Goal: Task Accomplishment & Management: Complete application form

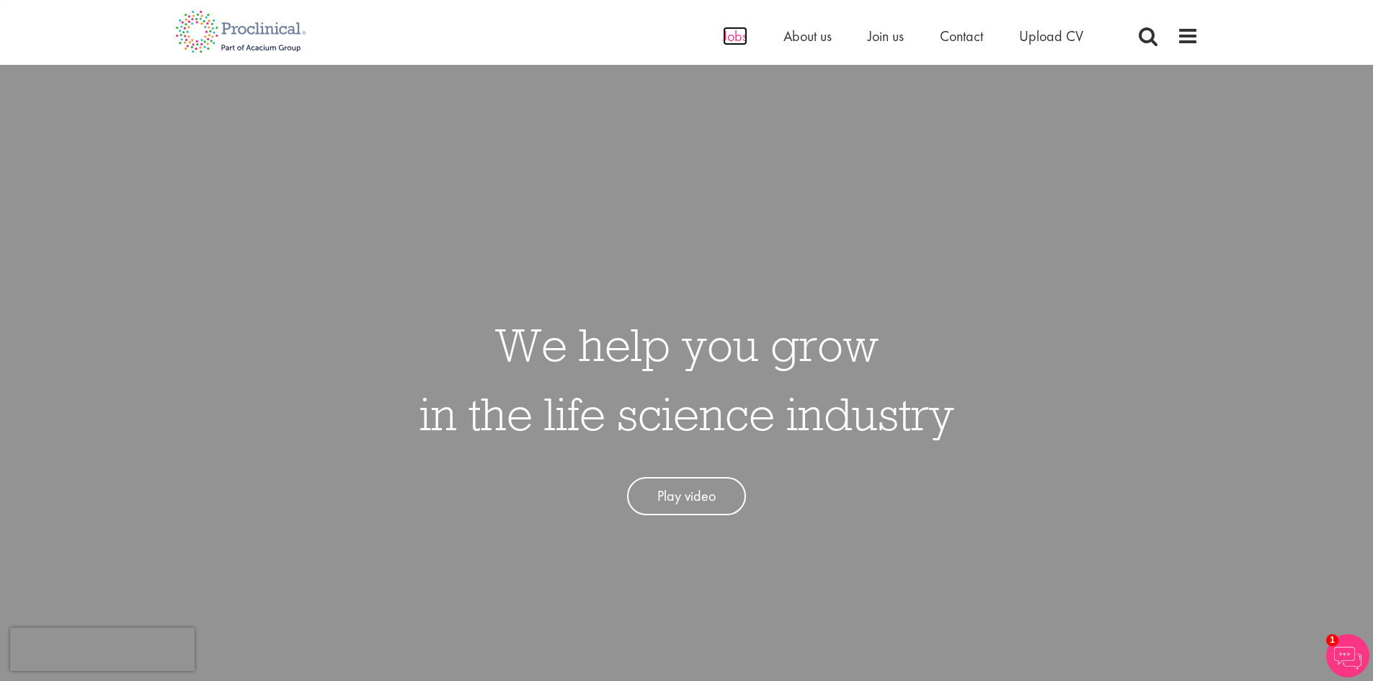
click at [734, 37] on span "Jobs" at bounding box center [735, 36] width 25 height 19
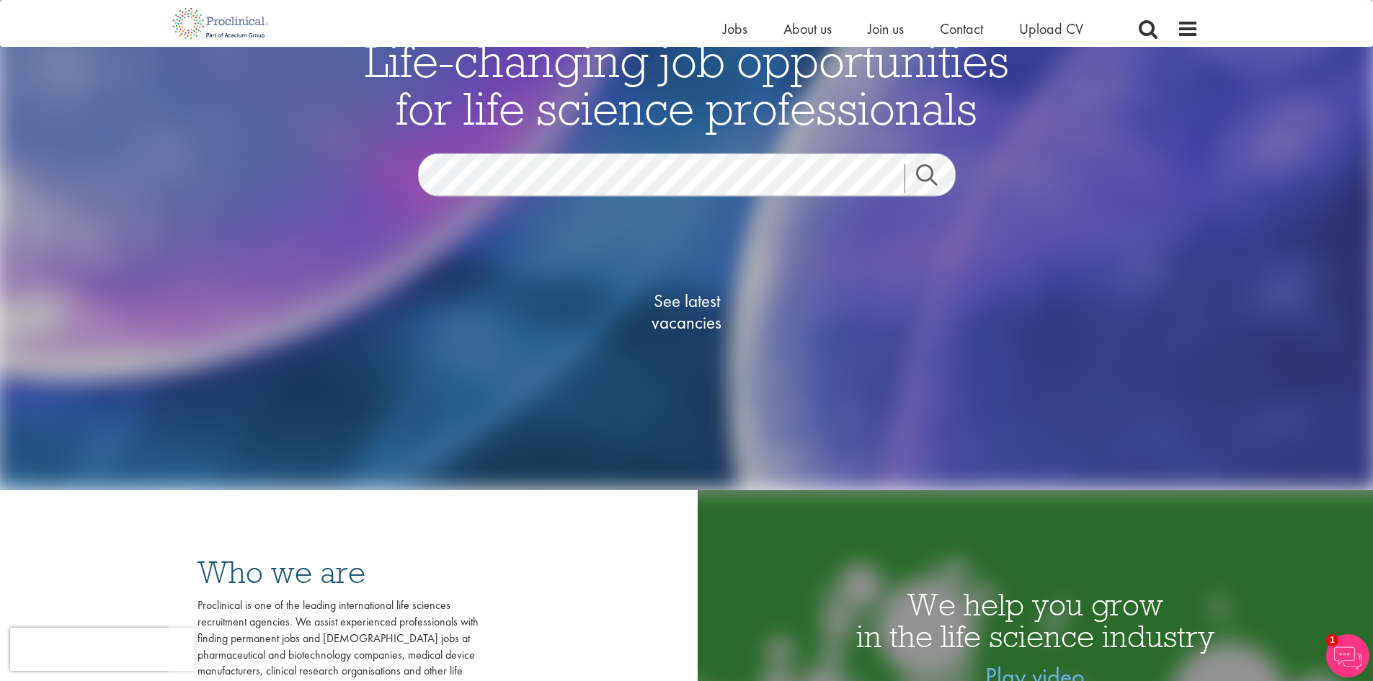
scroll to position [216, 0]
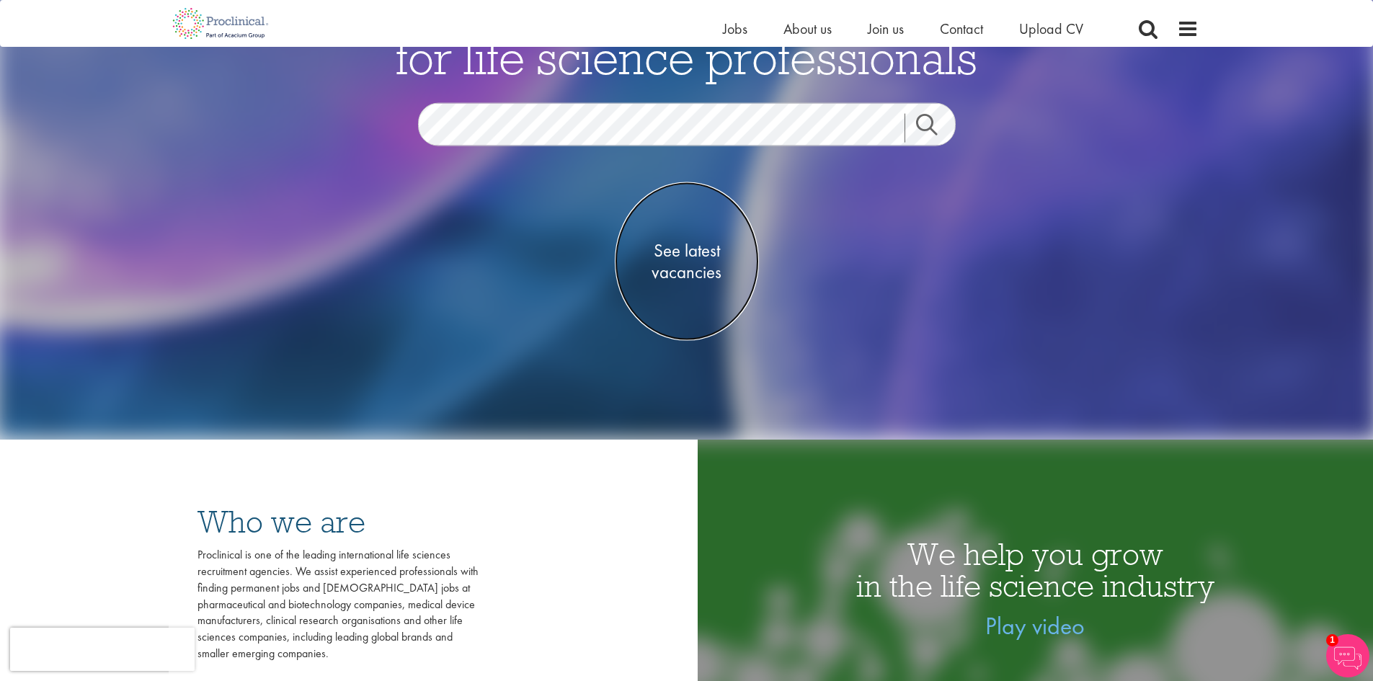
click at [706, 255] on span "See latest vacancies" at bounding box center [687, 260] width 144 height 43
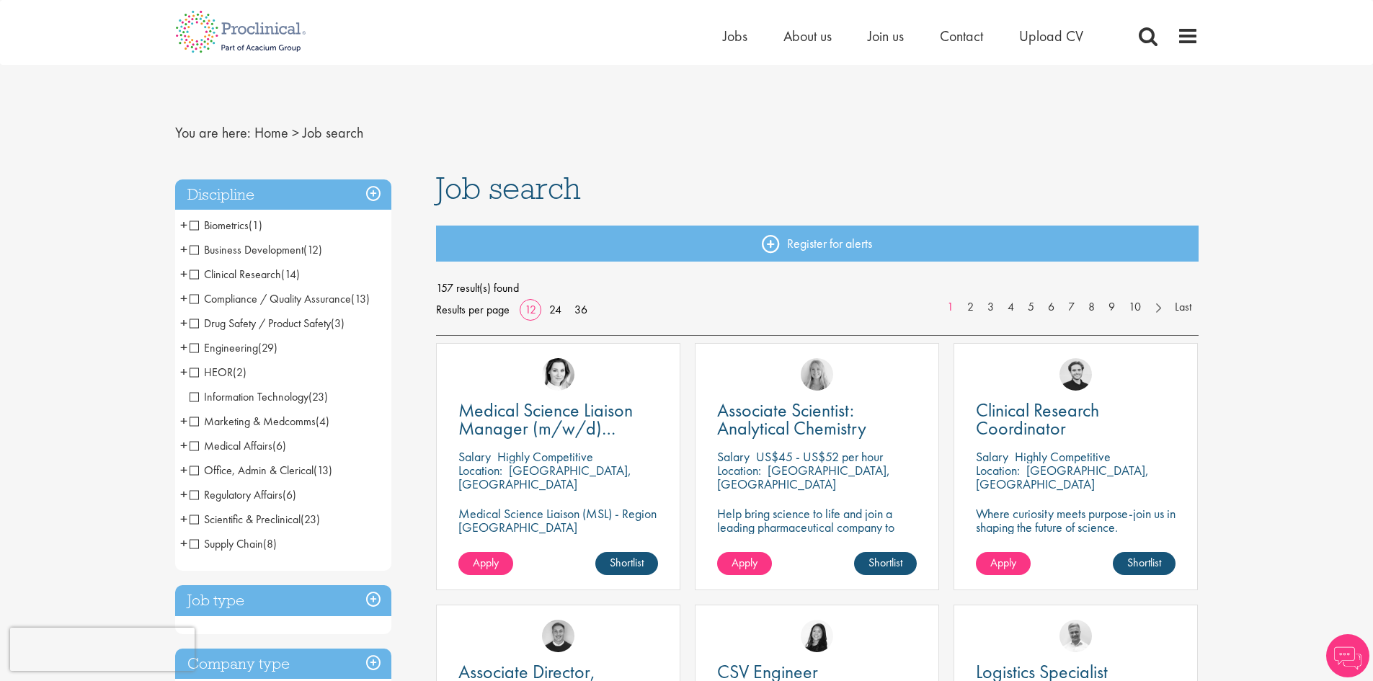
scroll to position [72, 0]
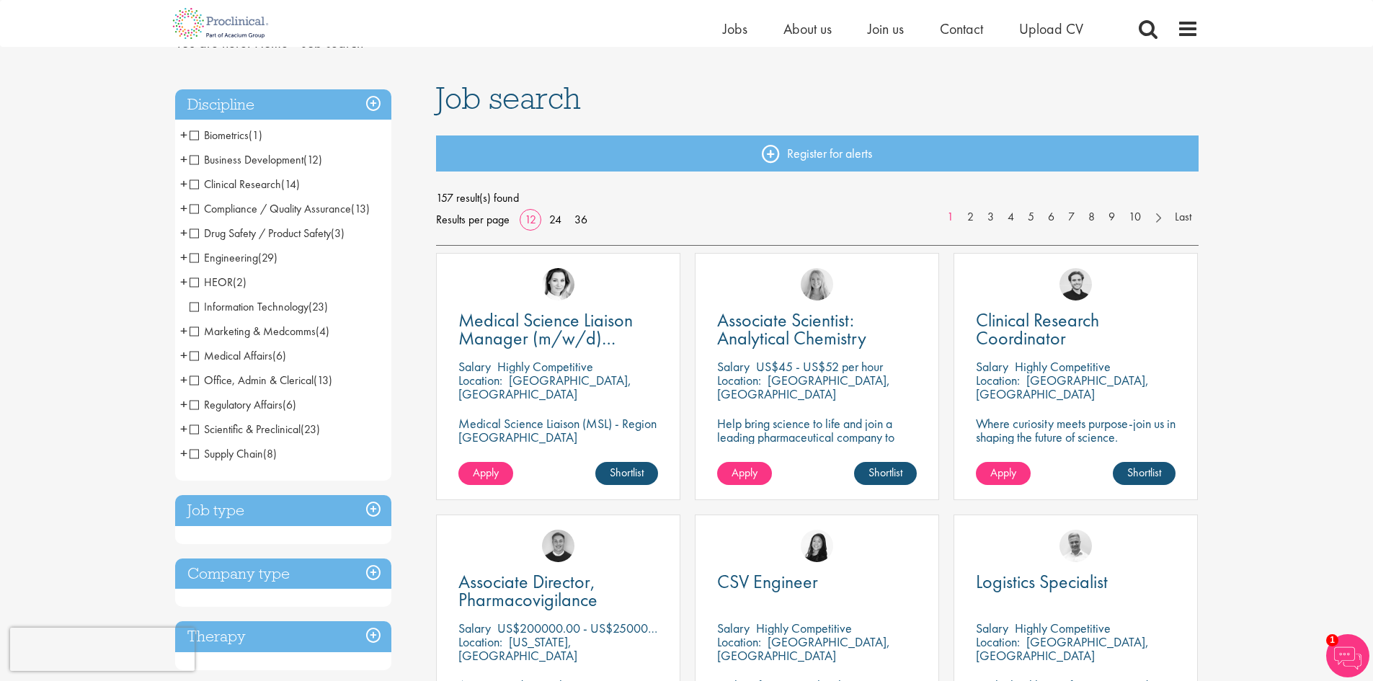
click at [264, 358] on span "Medical Affairs" at bounding box center [231, 355] width 83 height 15
click at [195, 357] on span "Medical Affairs" at bounding box center [231, 355] width 83 height 15
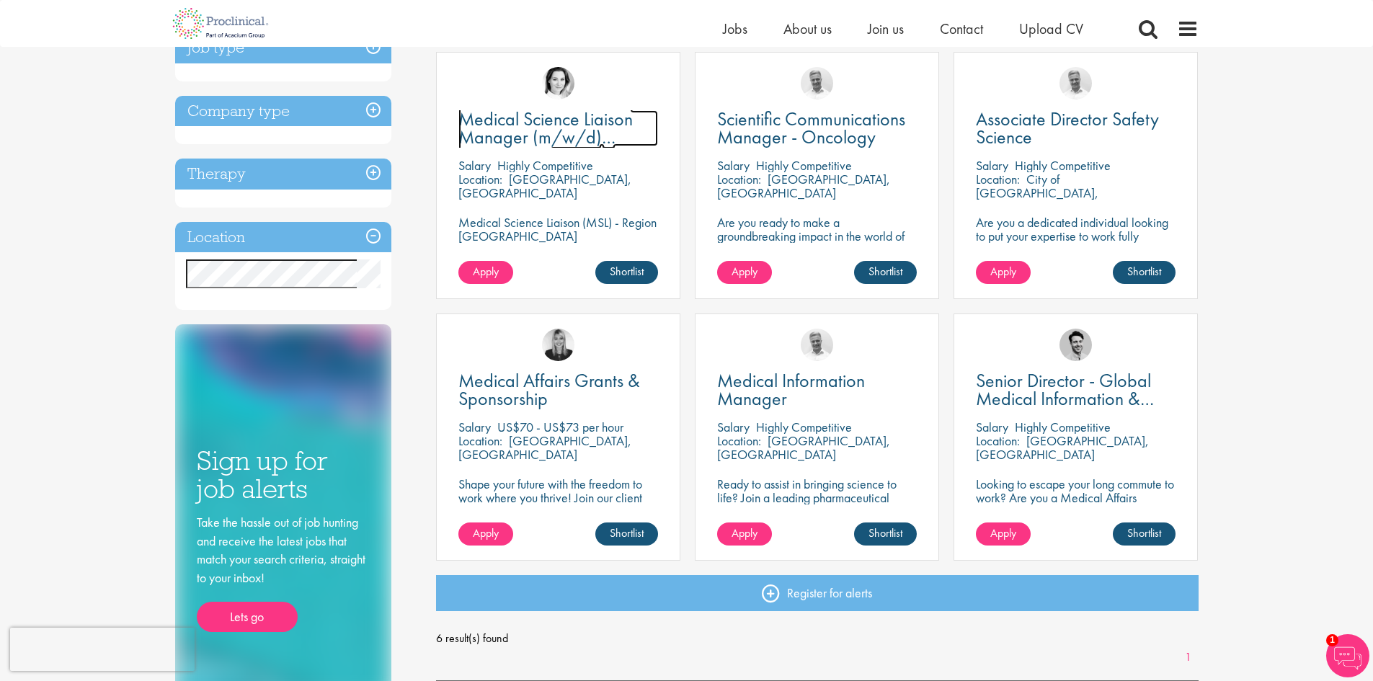
scroll to position [72, 0]
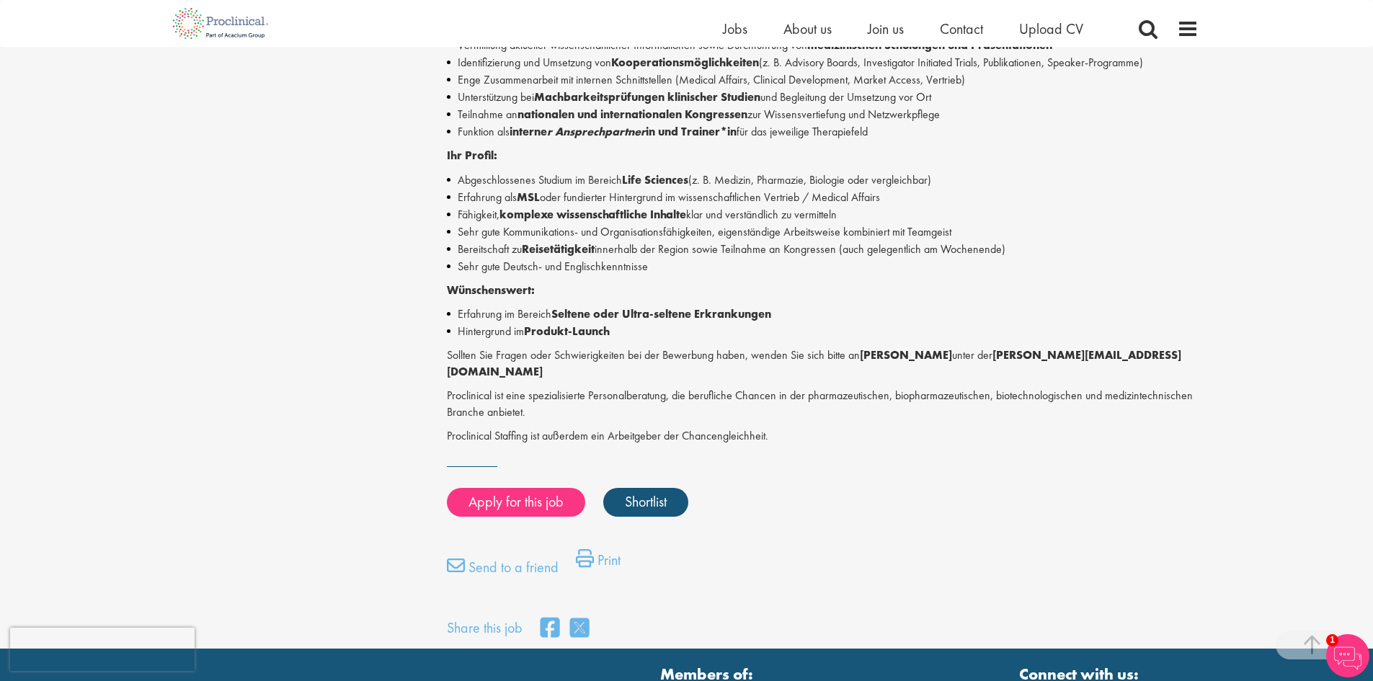
scroll to position [577, 0]
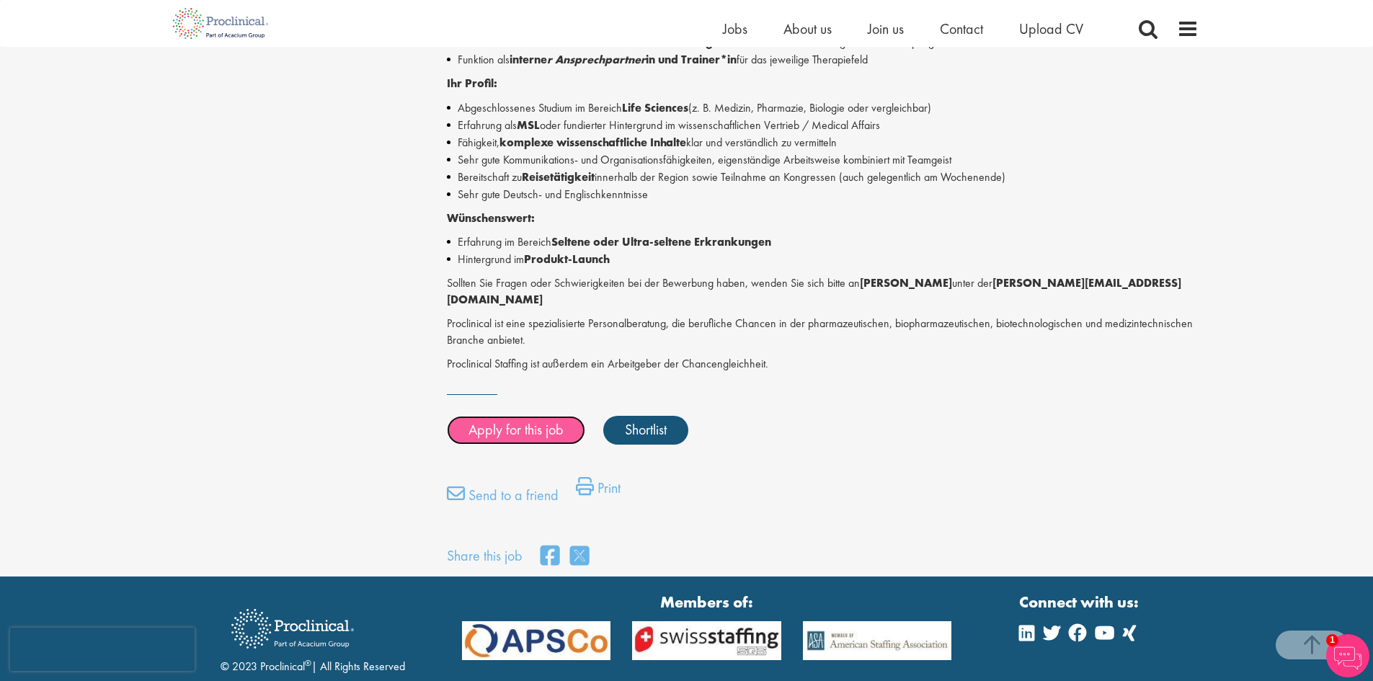
click at [550, 416] on link "Apply for this job" at bounding box center [516, 430] width 138 height 29
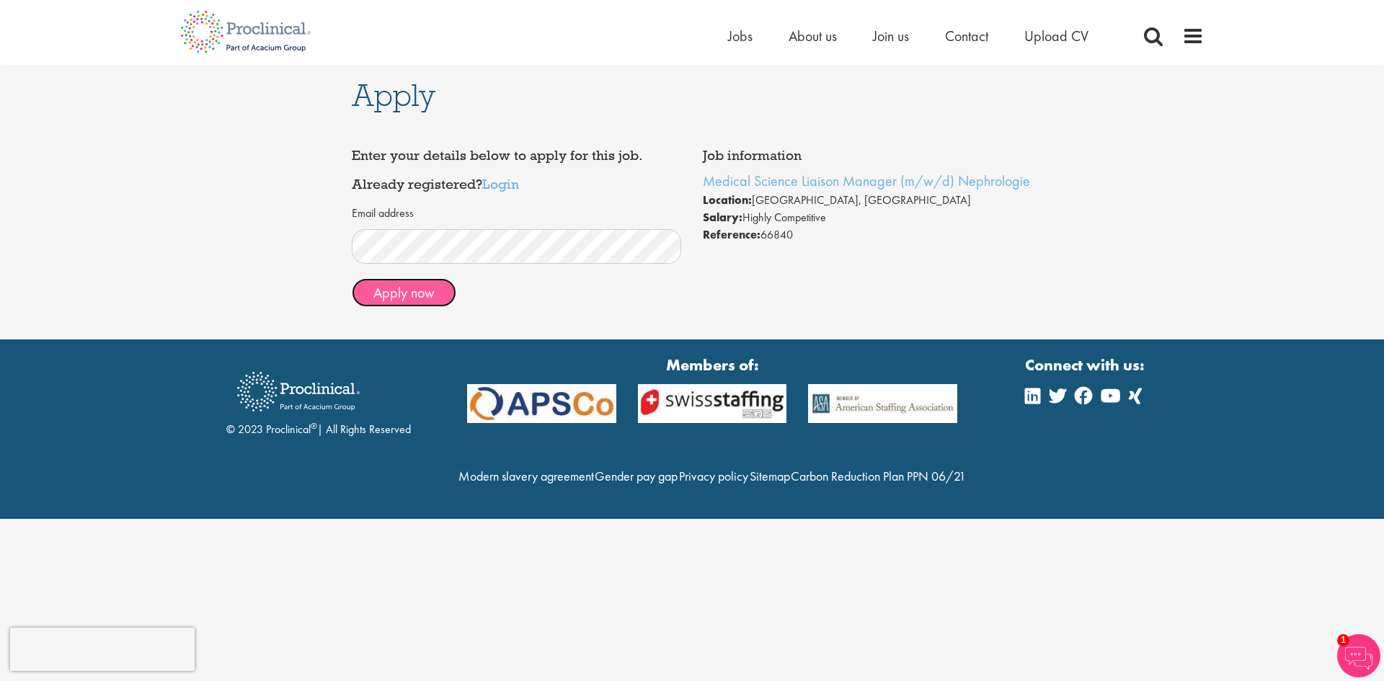
click at [425, 292] on button "Apply now" at bounding box center [404, 292] width 105 height 29
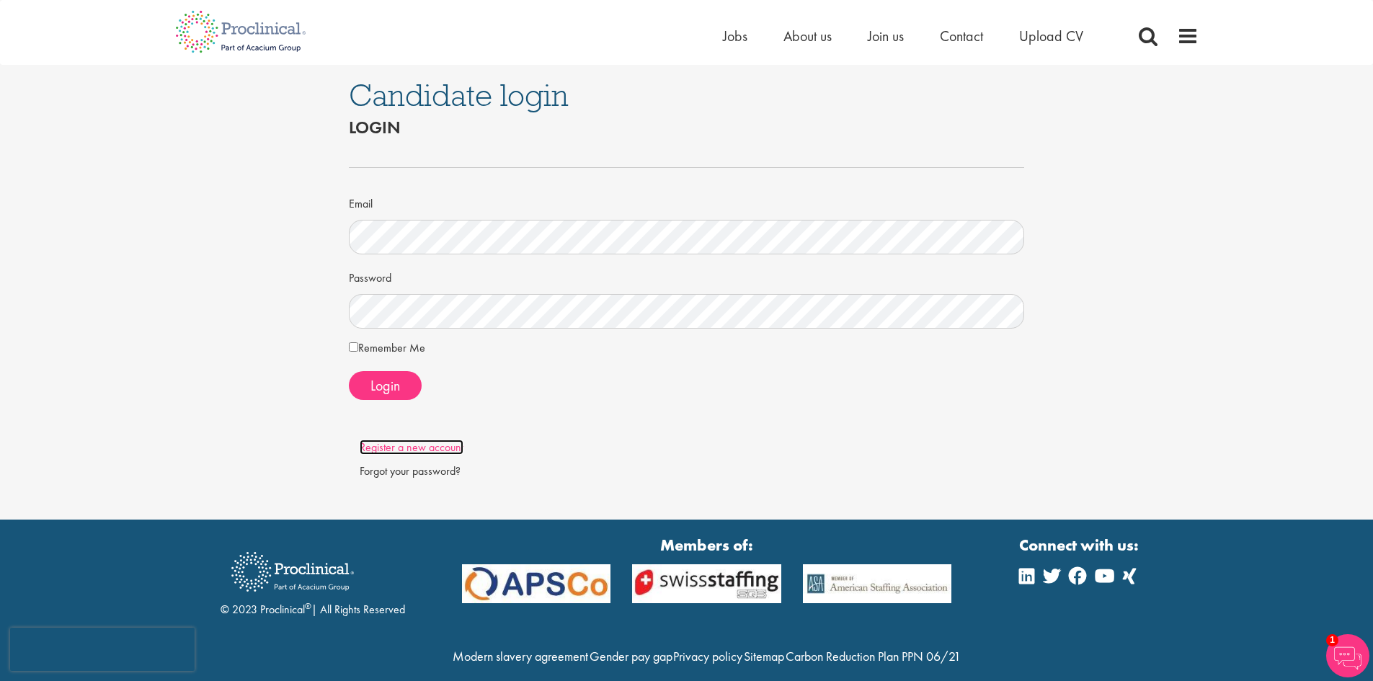
click at [412, 448] on link "Register a new account" at bounding box center [412, 447] width 104 height 15
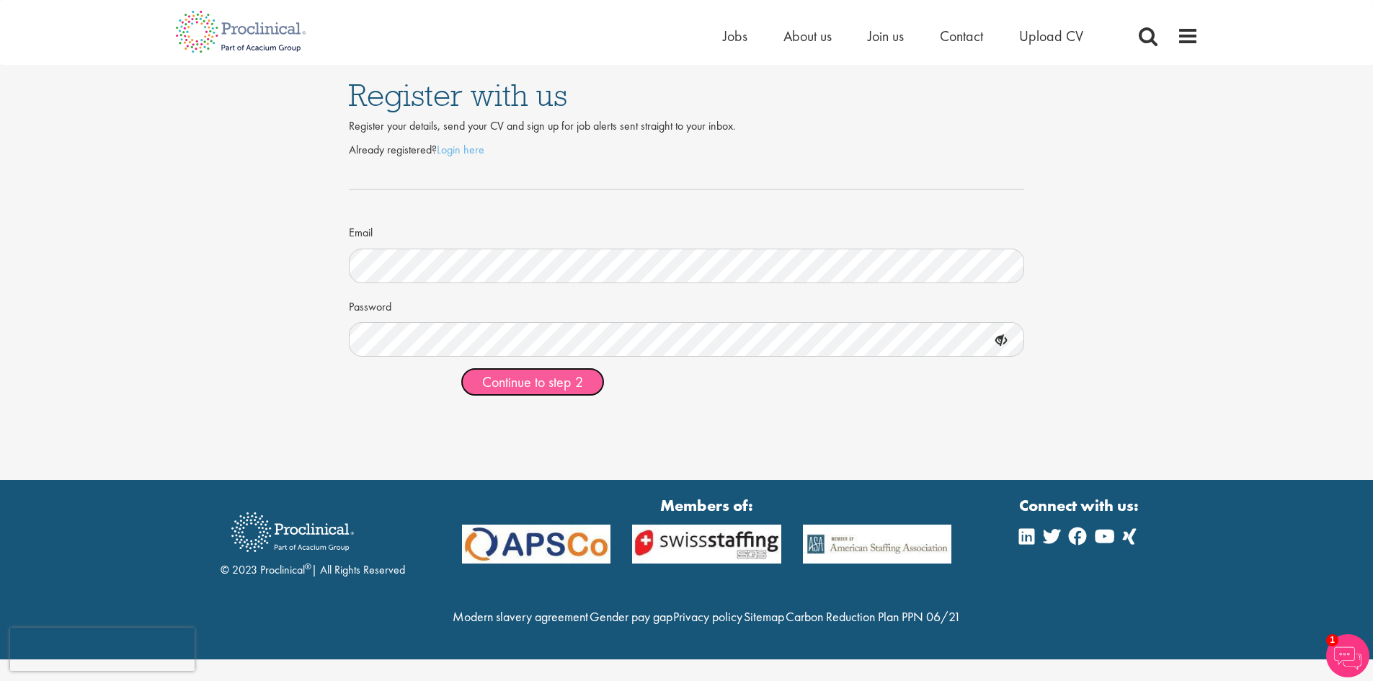
click at [575, 387] on span "Continue to step 2" at bounding box center [532, 382] width 101 height 19
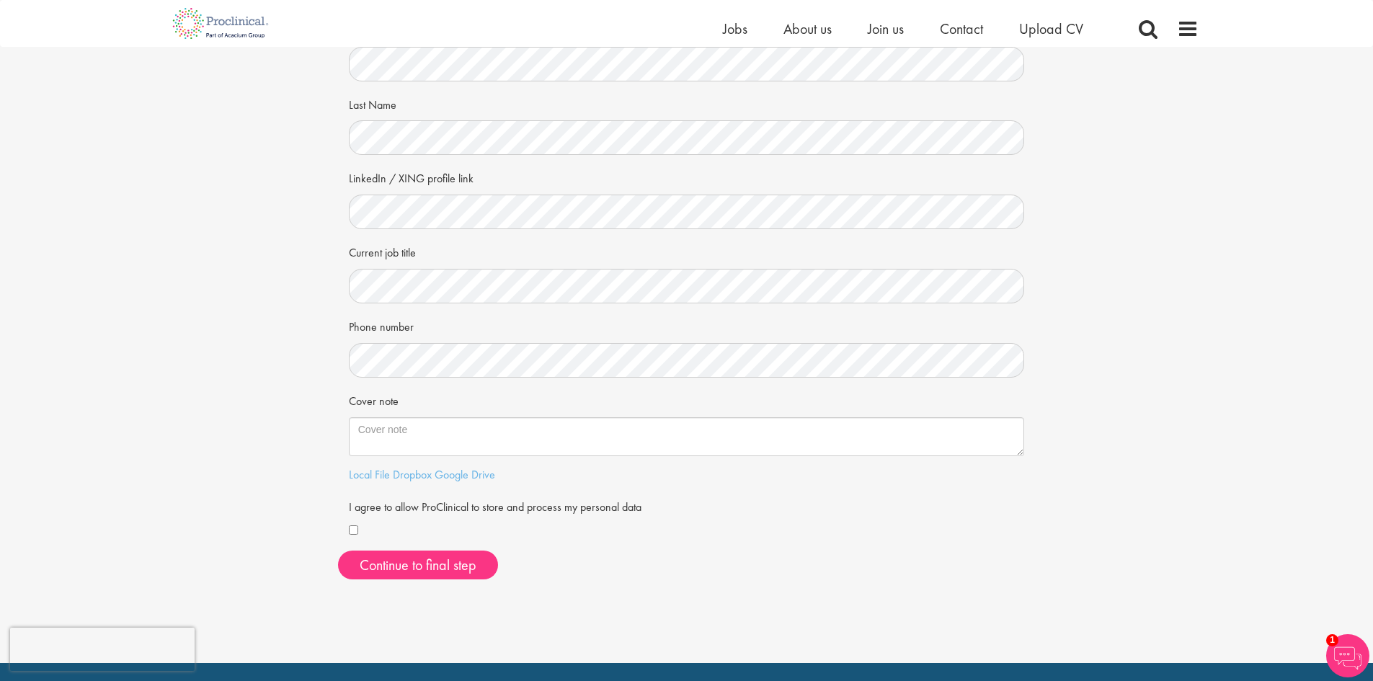
scroll to position [144, 0]
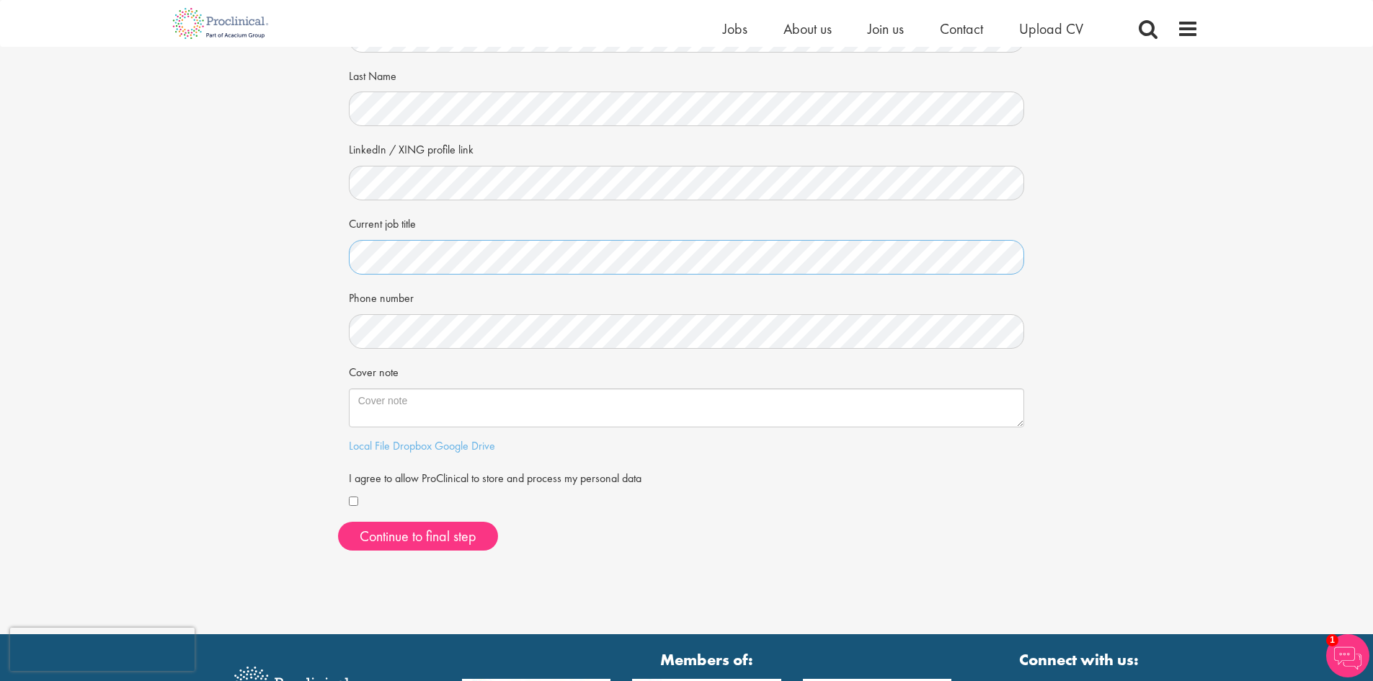
click at [301, 257] on div "Your personal details Please give us a few more details, which will help us fin…" at bounding box center [686, 233] width 1395 height 660
click at [412, 534] on button "Continue to final step" at bounding box center [418, 536] width 160 height 29
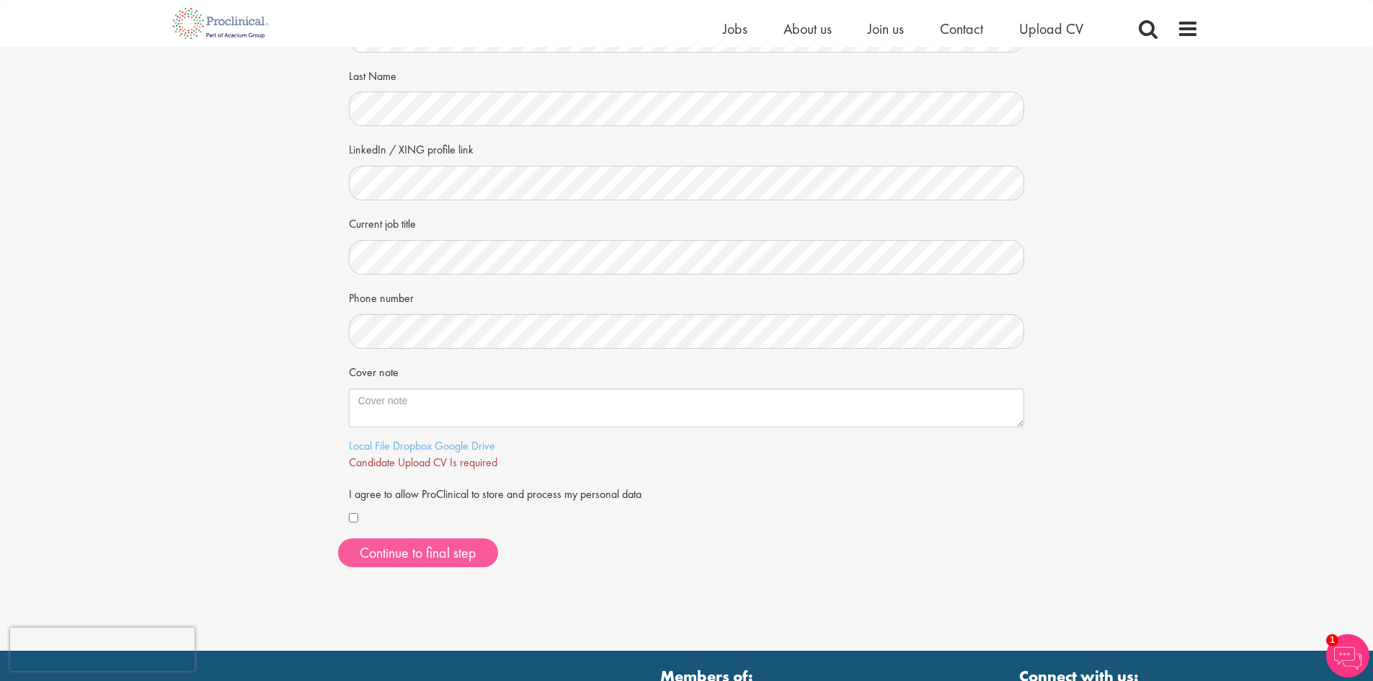
scroll to position [72, 0]
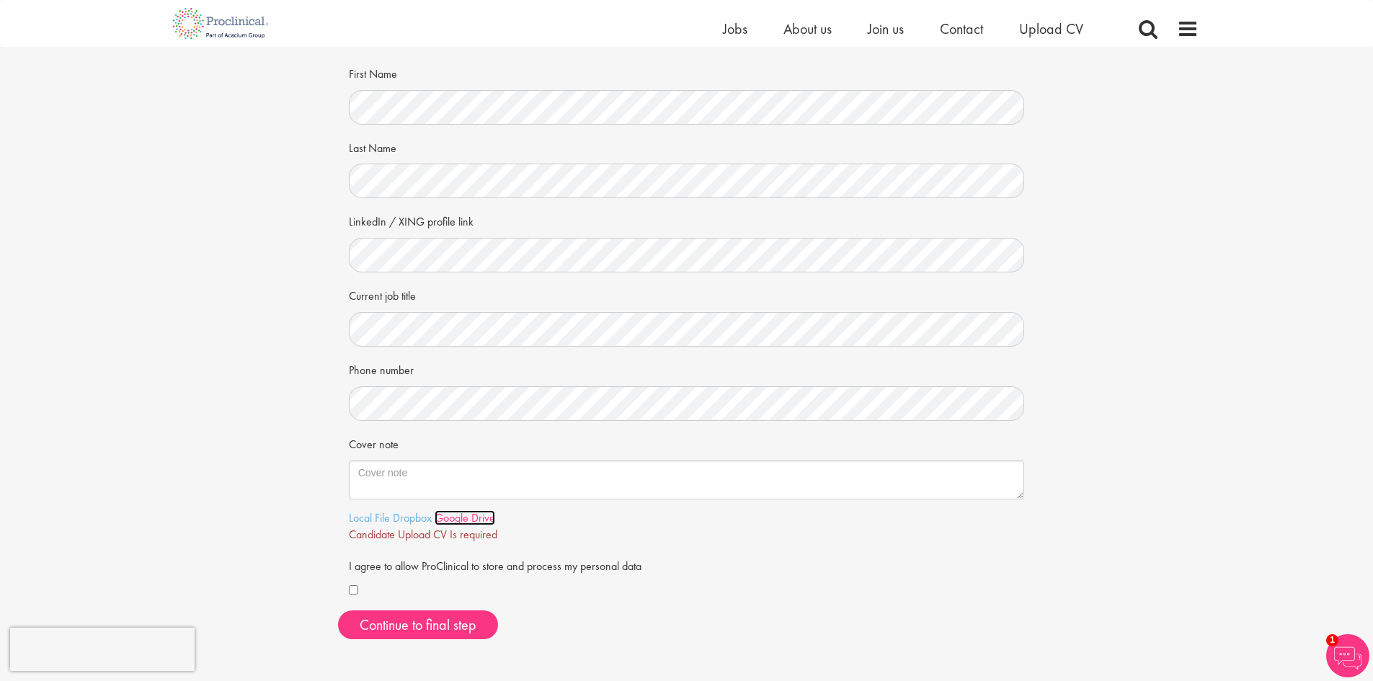
click at [448, 513] on link "Google Drive" at bounding box center [465, 517] width 61 height 15
click at [370, 518] on link "Local File" at bounding box center [369, 517] width 41 height 15
click at [466, 627] on span "Continue to final step" at bounding box center [418, 625] width 117 height 19
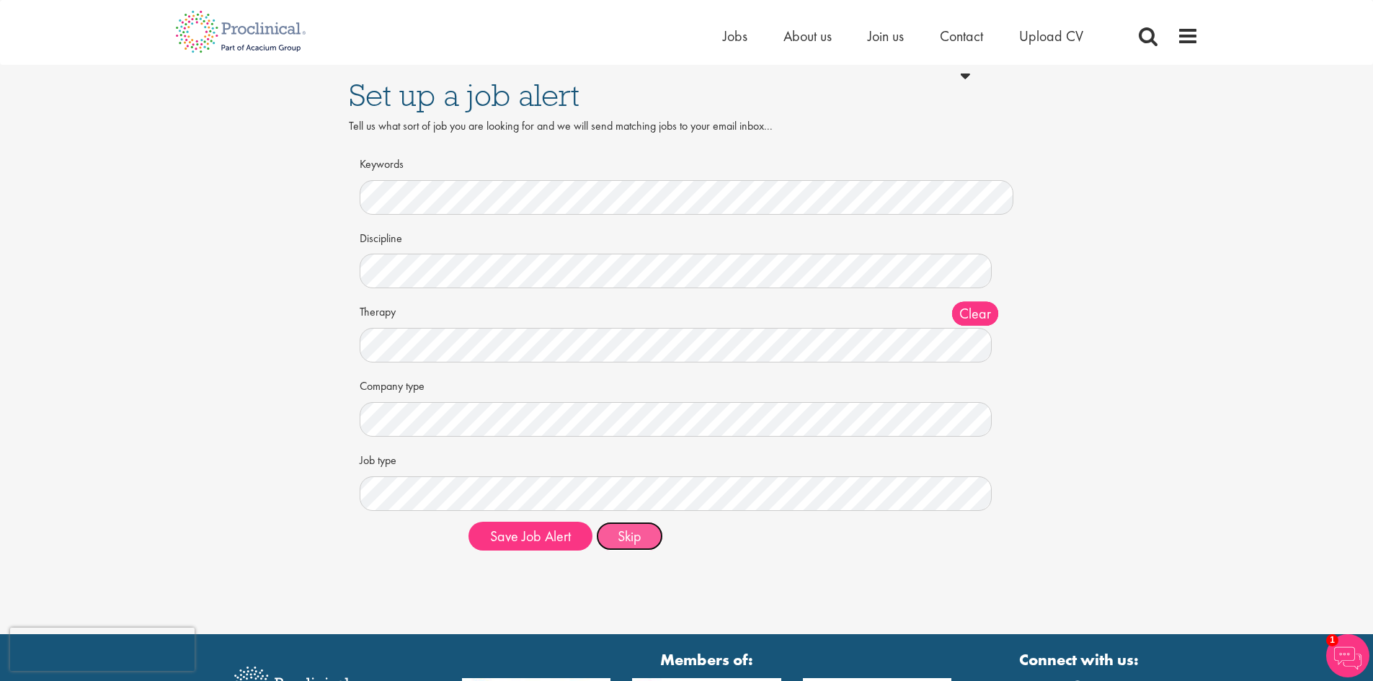
click at [632, 539] on button "Skip" at bounding box center [629, 536] width 67 height 29
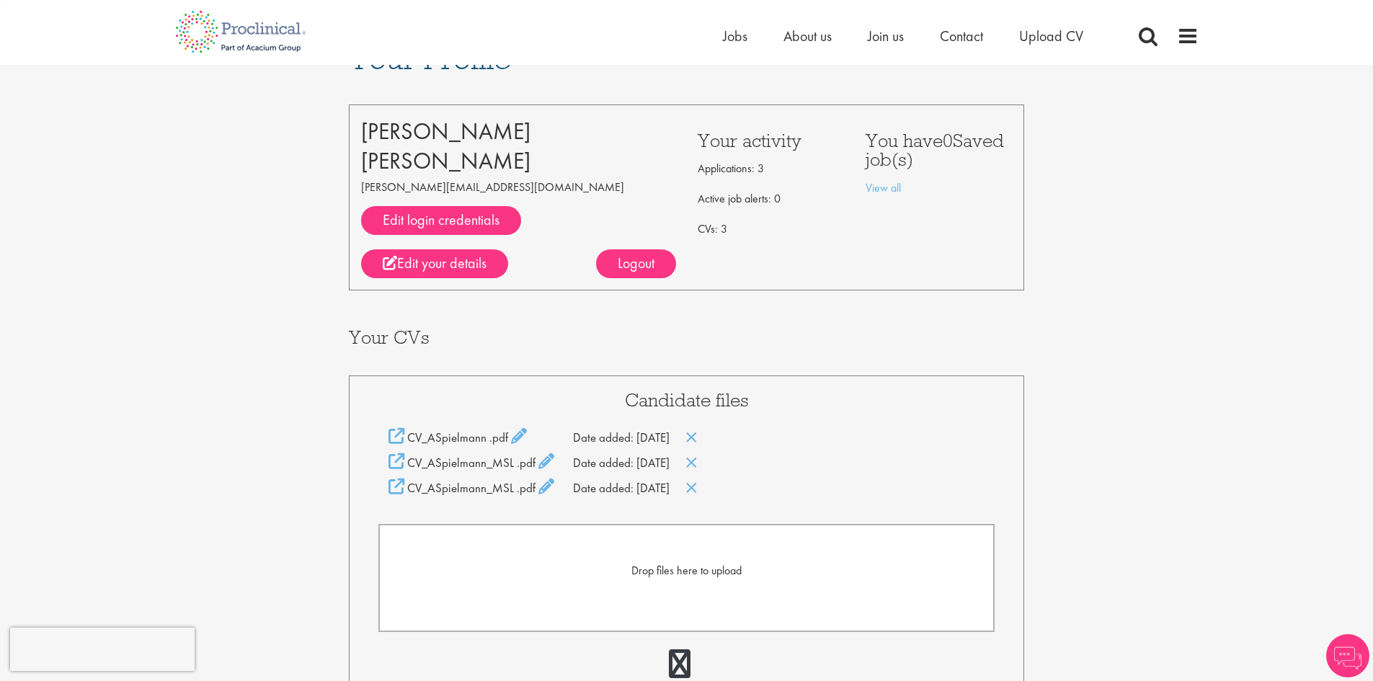
scroll to position [72, 0]
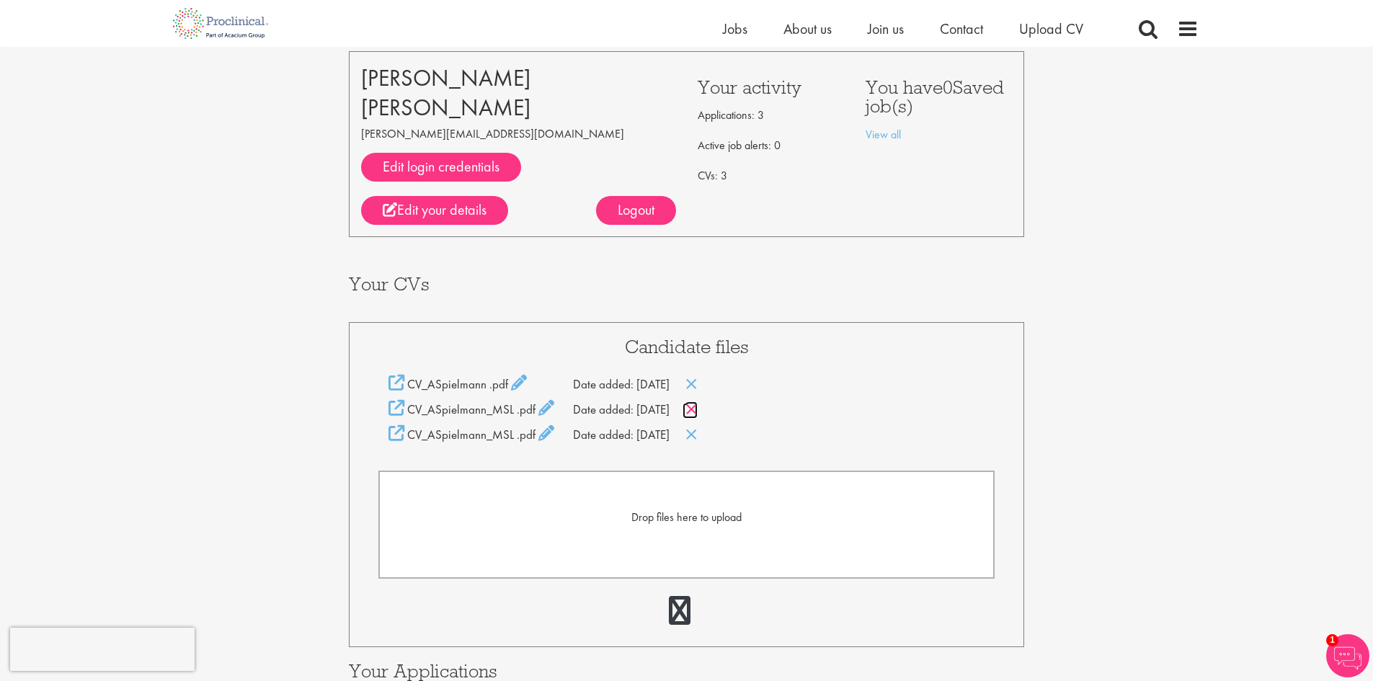
click at [698, 407] on icon at bounding box center [692, 410] width 12 height 16
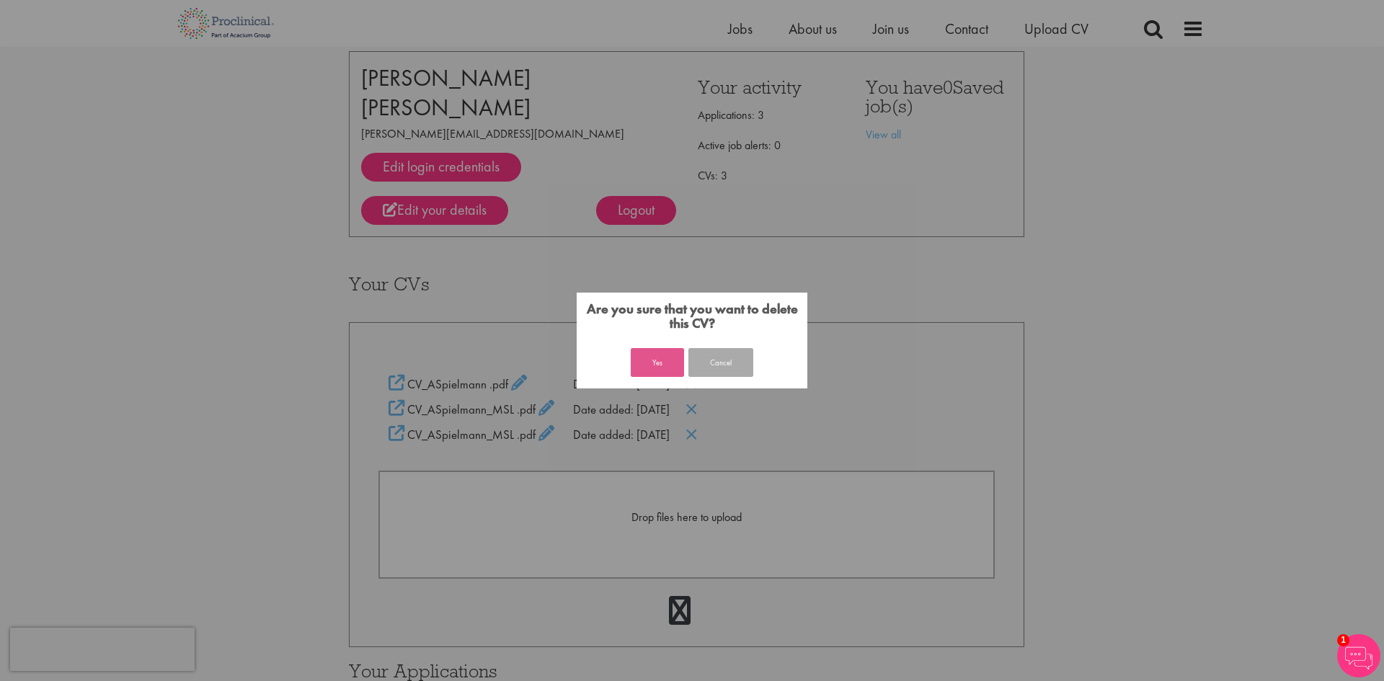
click at [657, 360] on button "Yes" at bounding box center [657, 362] width 53 height 29
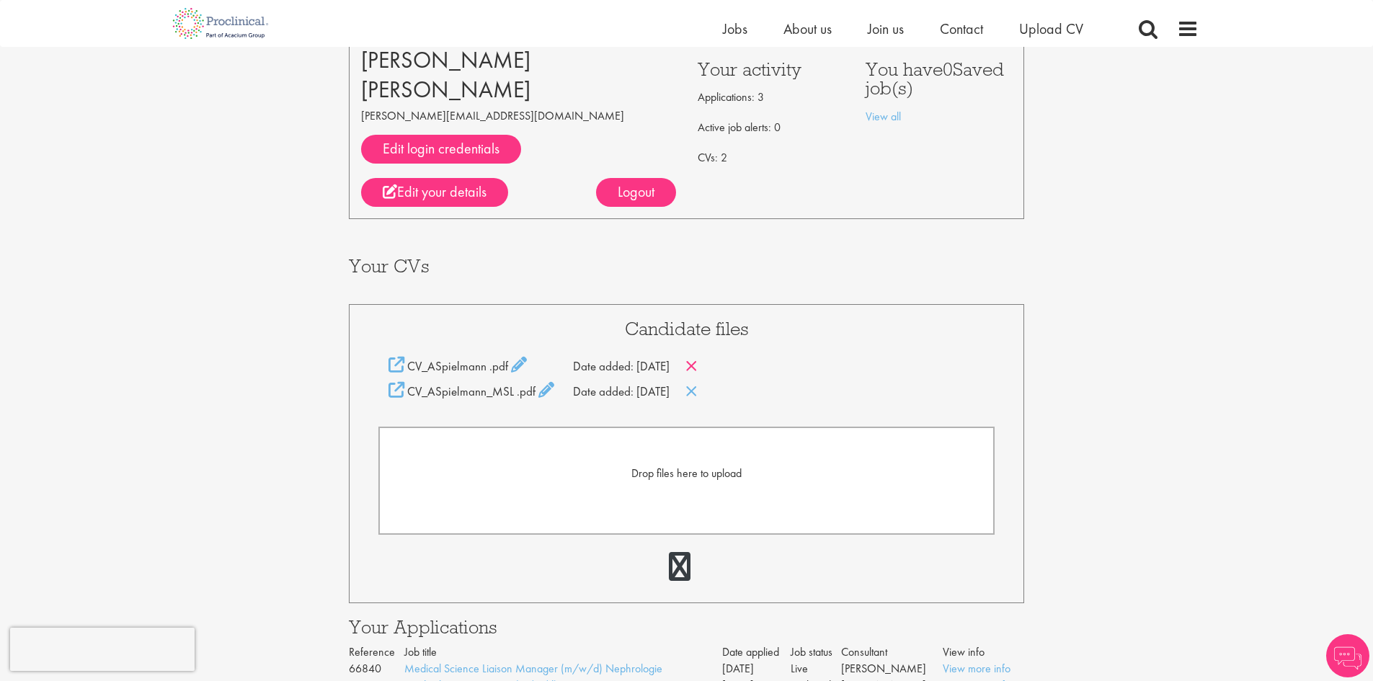
scroll to position [72, 0]
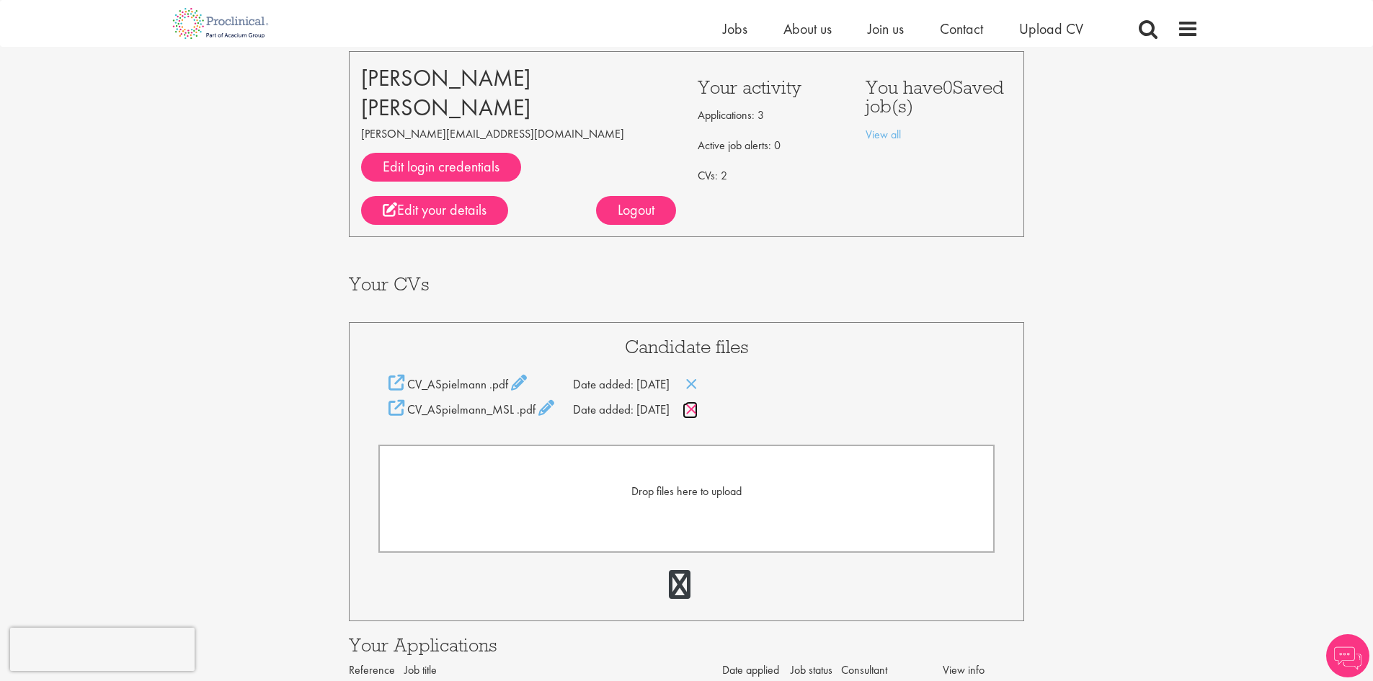
click at [698, 409] on icon at bounding box center [692, 410] width 12 height 16
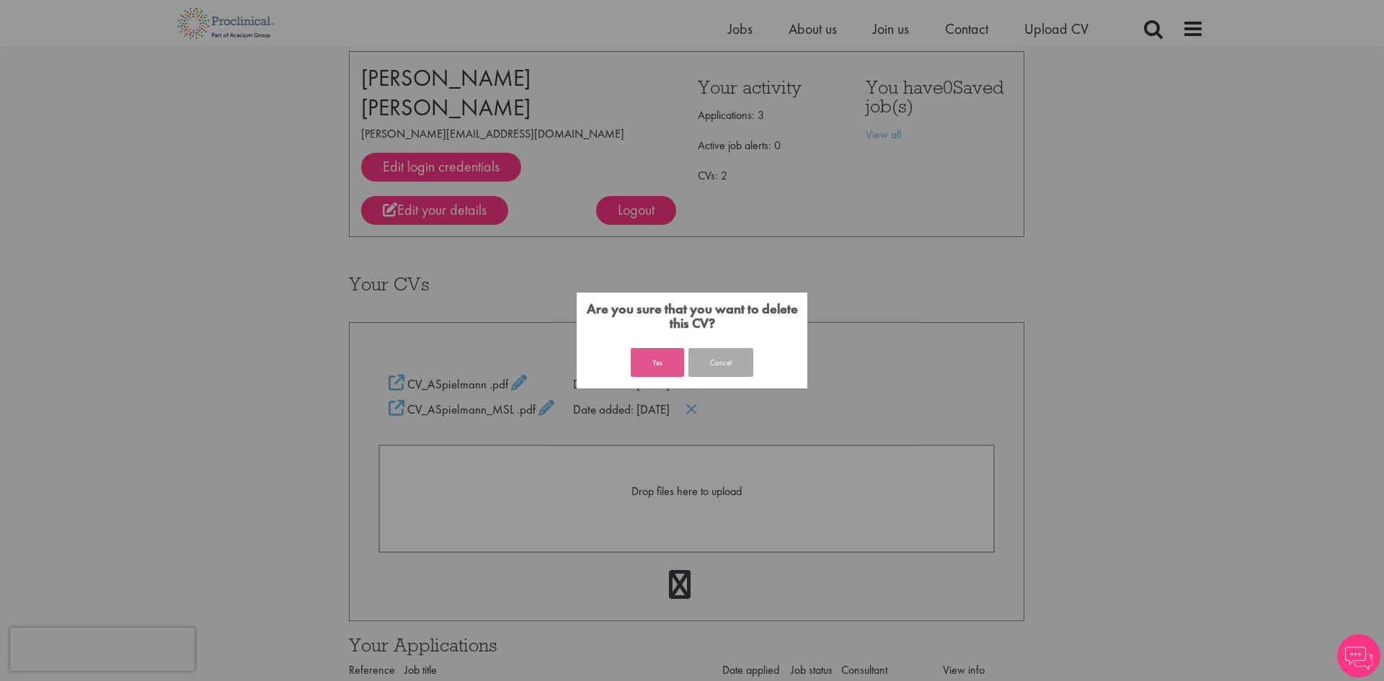
click at [665, 355] on button "Yes" at bounding box center [657, 362] width 53 height 29
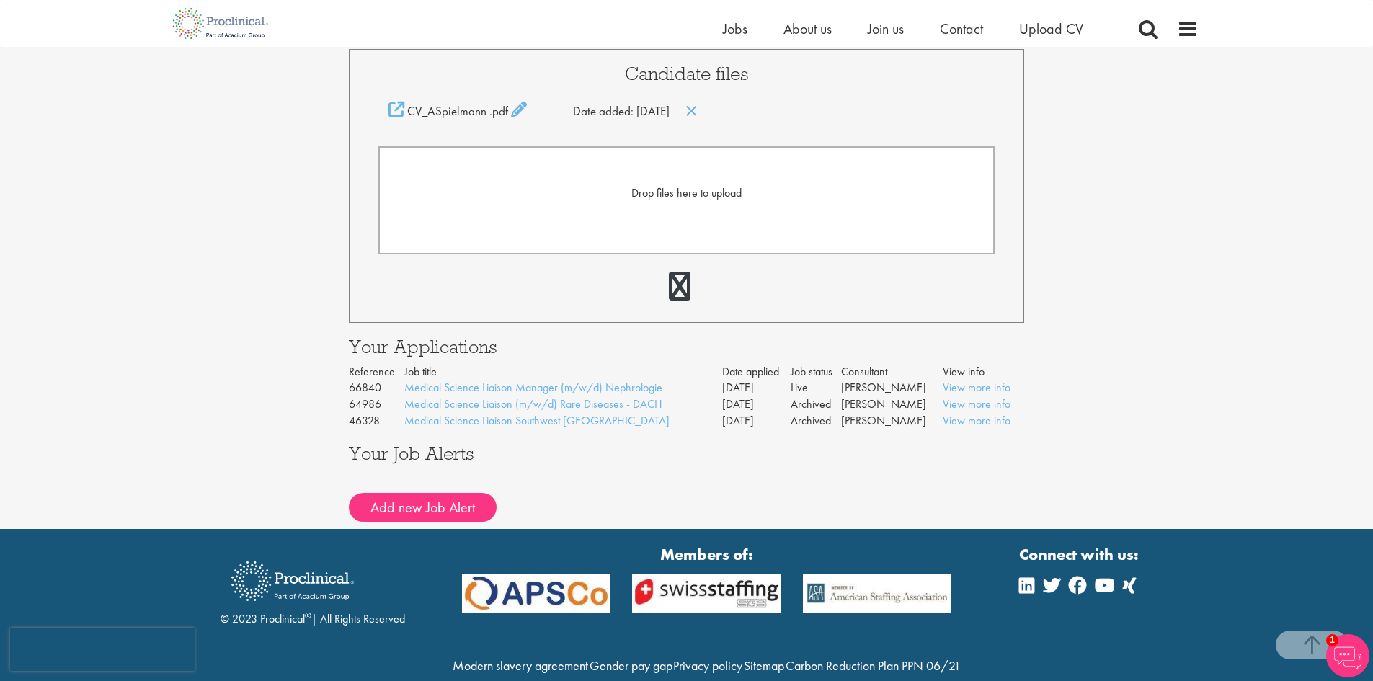
scroll to position [404, 0]
